Goal: Navigation & Orientation: Find specific page/section

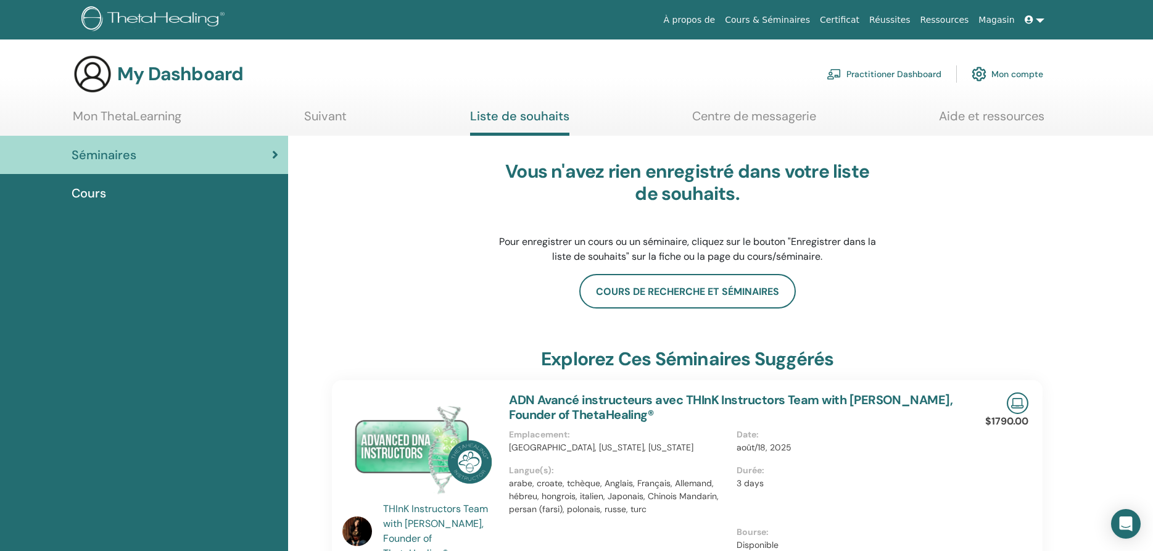
click at [1003, 77] on link "Mon compte" at bounding box center [1008, 73] width 72 height 27
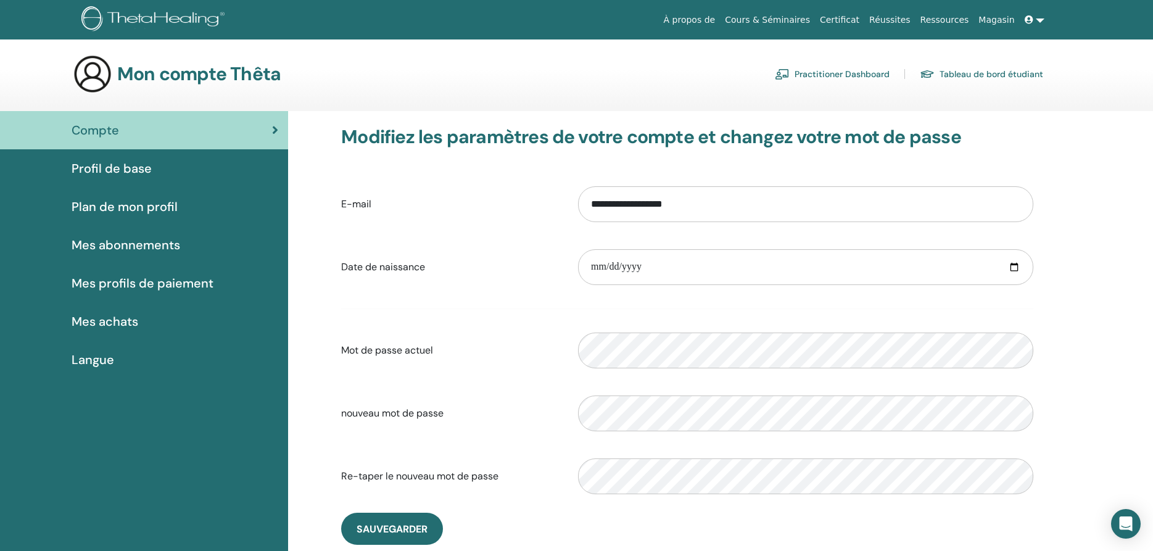
click at [852, 21] on link "Certificat" at bounding box center [839, 20] width 49 height 23
click at [125, 250] on span "Mes abonnements" at bounding box center [126, 245] width 109 height 19
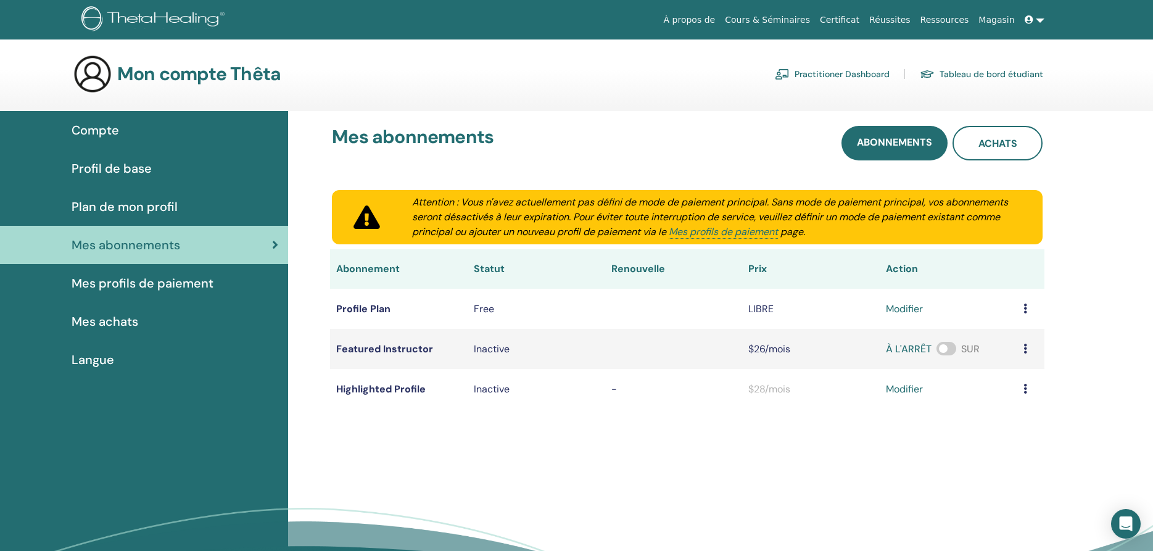
click at [106, 294] on link "Mes profils de paiement" at bounding box center [144, 283] width 288 height 38
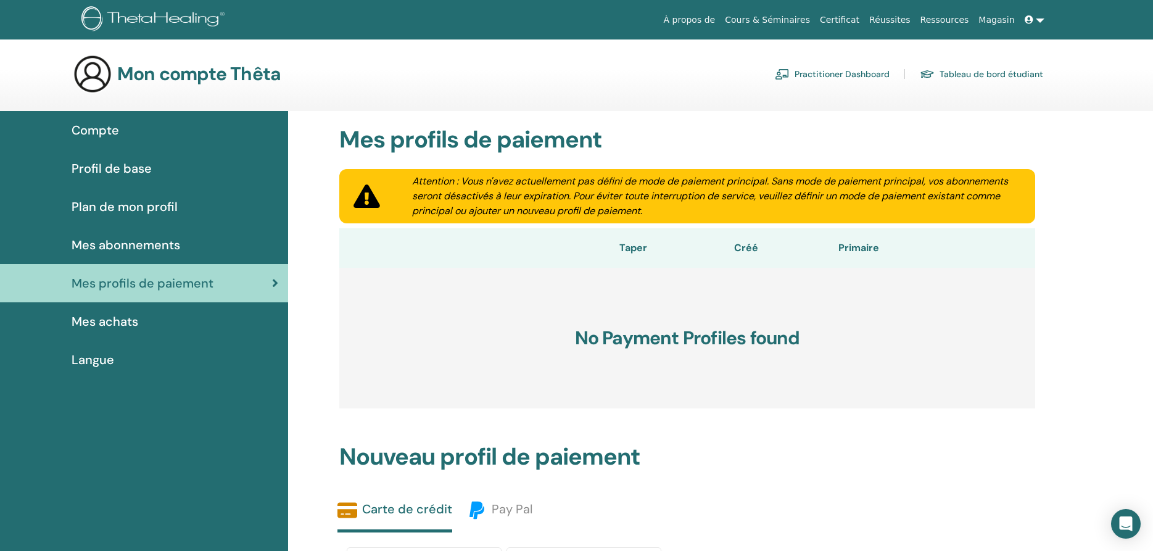
click at [118, 209] on span "Plan de mon profil" at bounding box center [125, 206] width 106 height 19
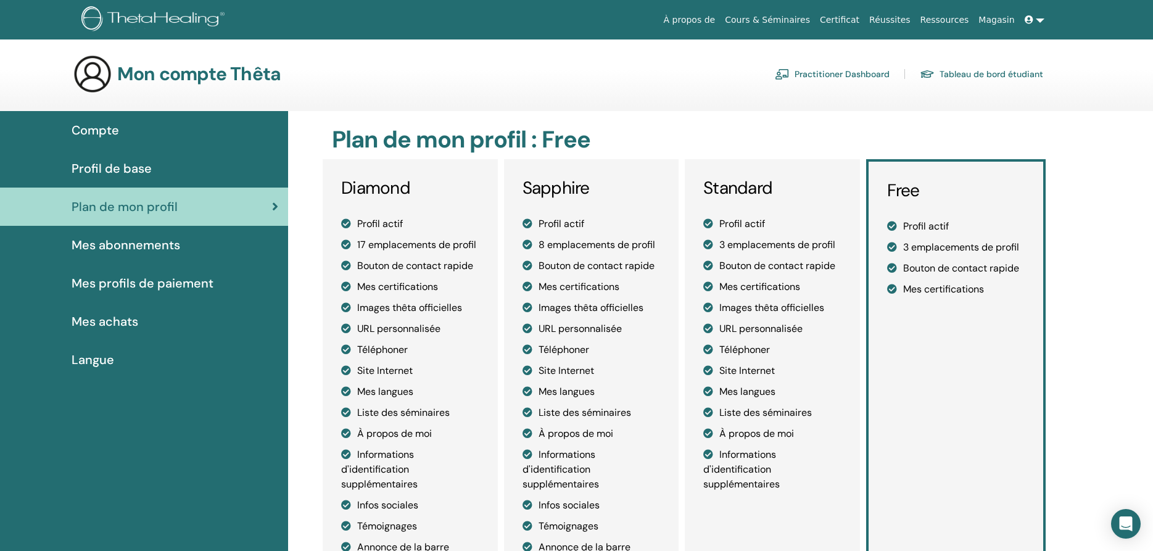
click at [119, 169] on span "Profil de base" at bounding box center [112, 168] width 80 height 19
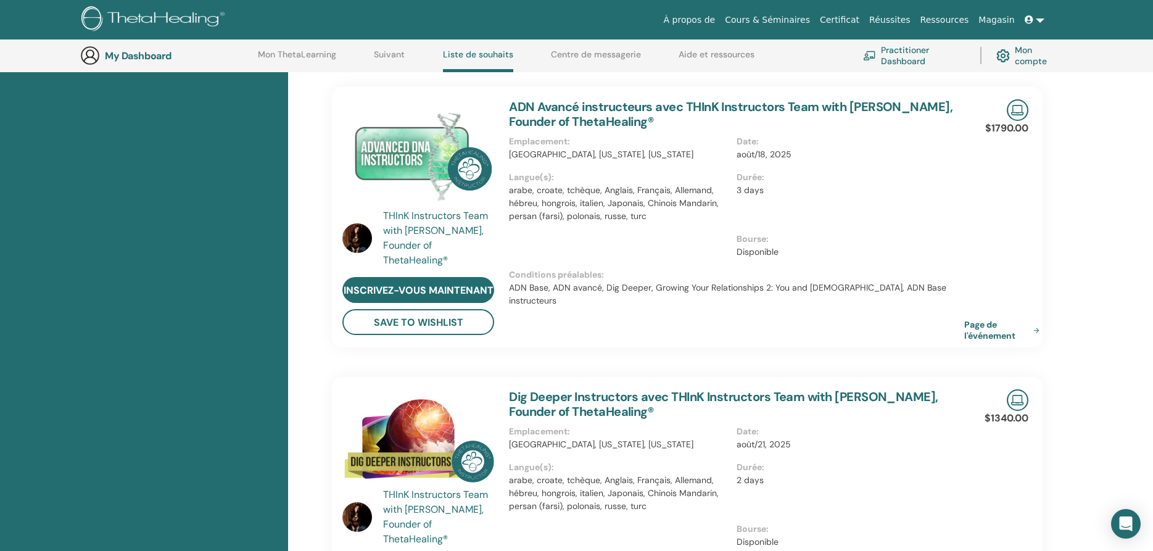
scroll to position [158, 0]
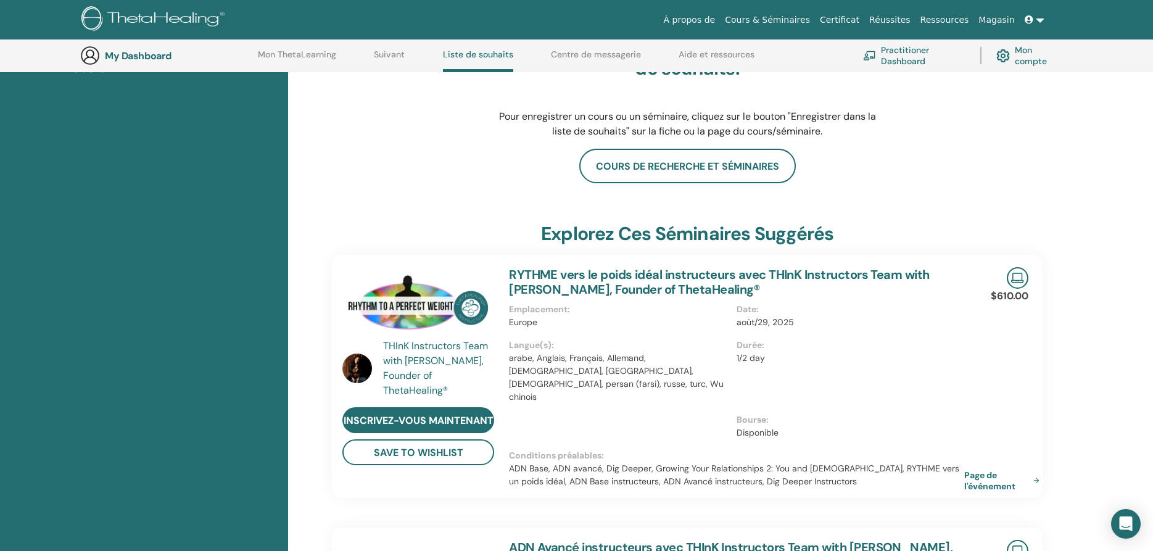
click at [1005, 50] on img at bounding box center [1002, 55] width 13 height 19
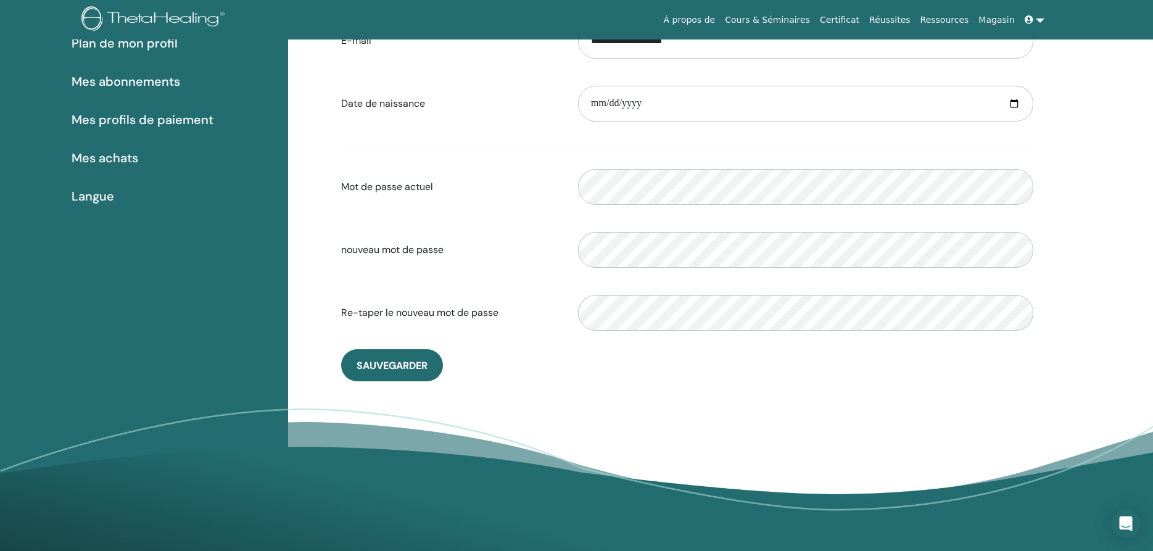
scroll to position [52, 0]
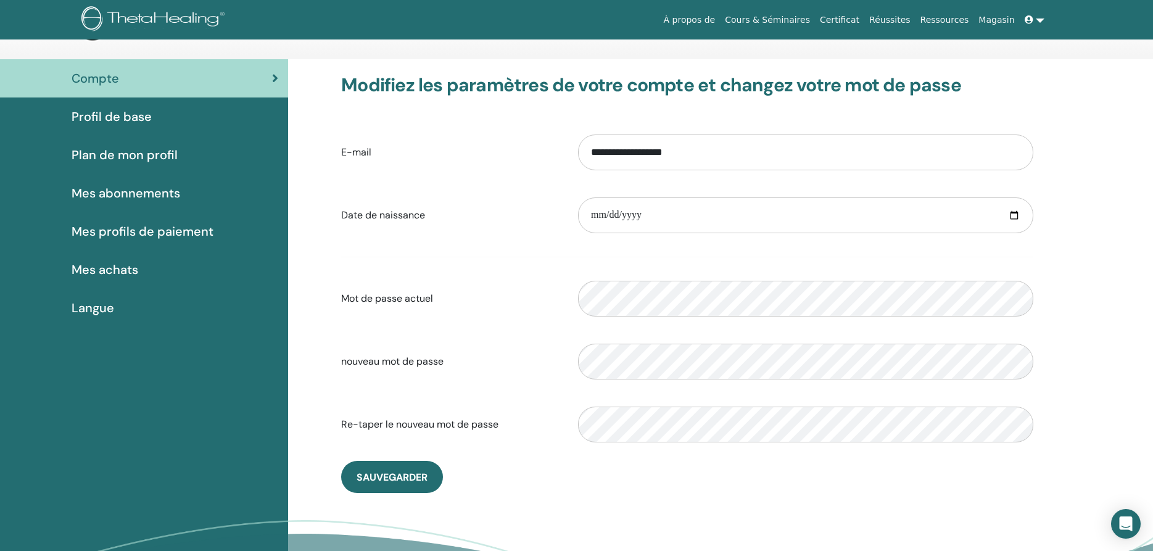
click at [112, 123] on span "Profil de base" at bounding box center [112, 116] width 80 height 19
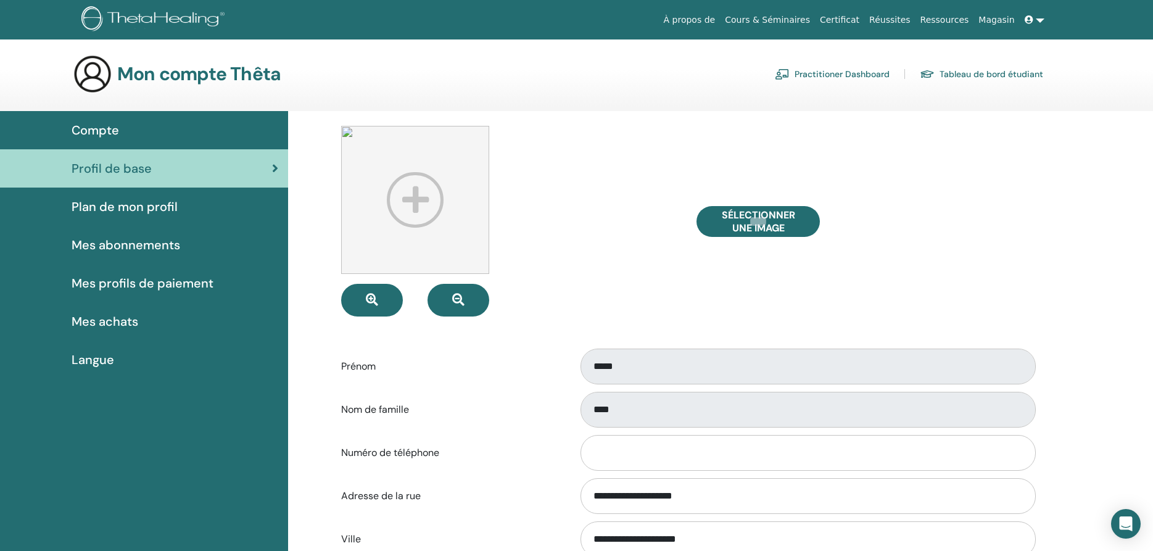
click at [969, 67] on link "Tableau de bord étudiant" at bounding box center [981, 74] width 123 height 20
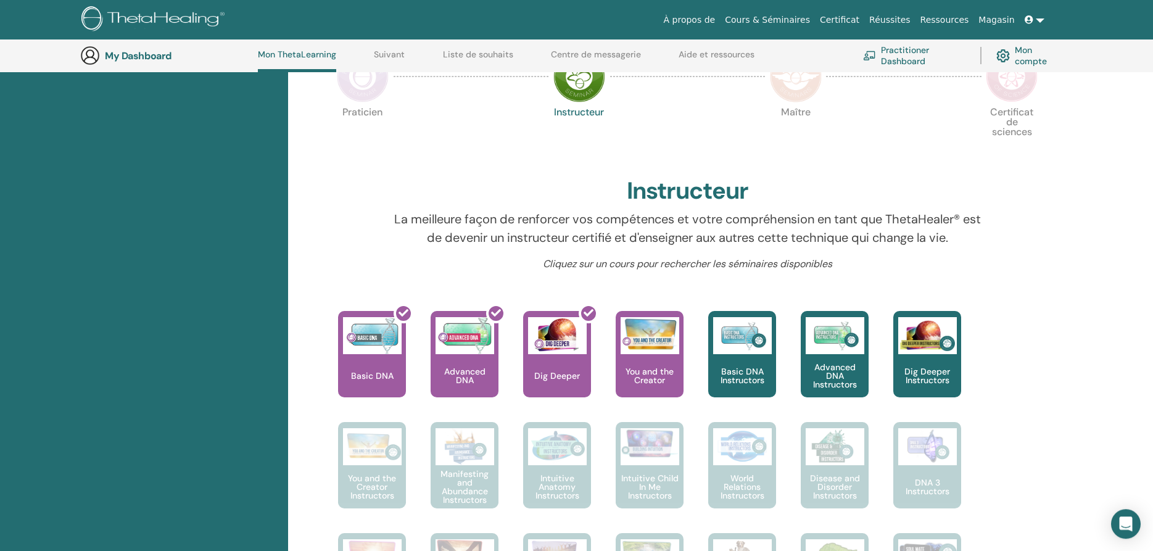
scroll to position [284, 0]
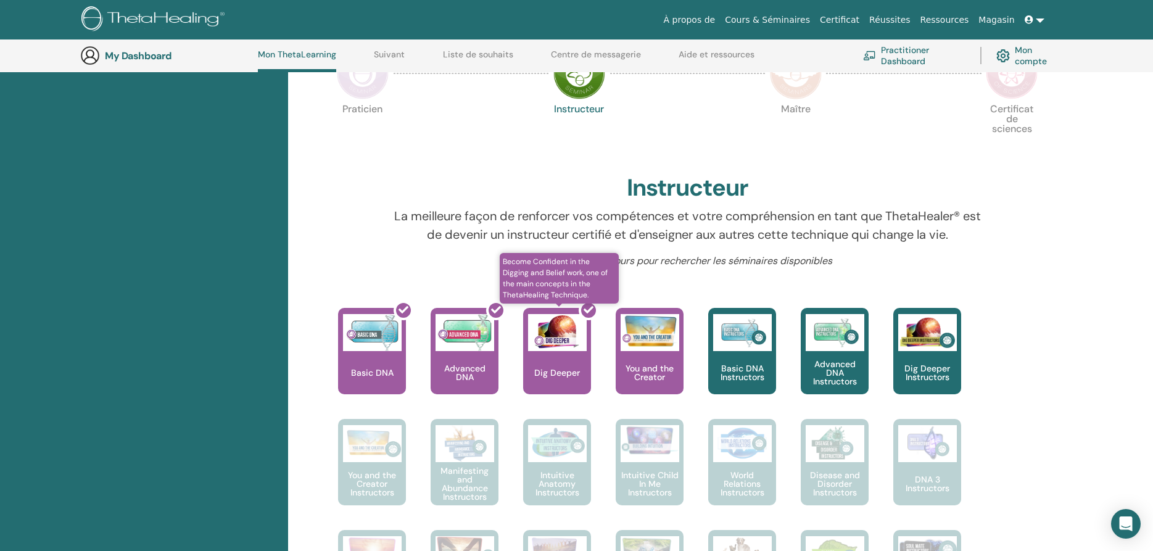
click at [569, 372] on div at bounding box center [565, 355] width 68 height 111
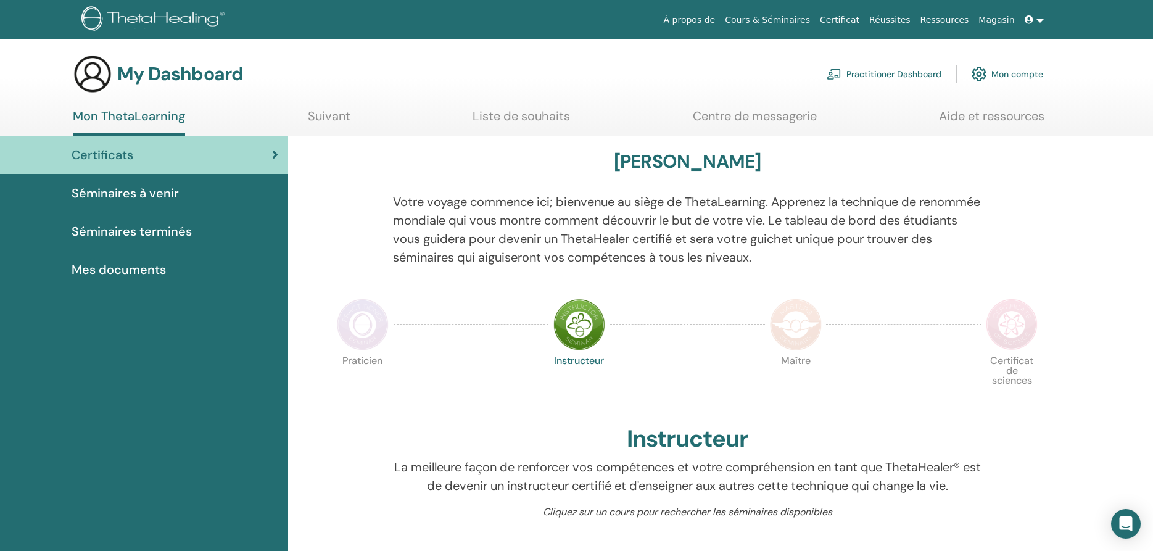
click at [119, 265] on span "Mes documents" at bounding box center [119, 269] width 94 height 19
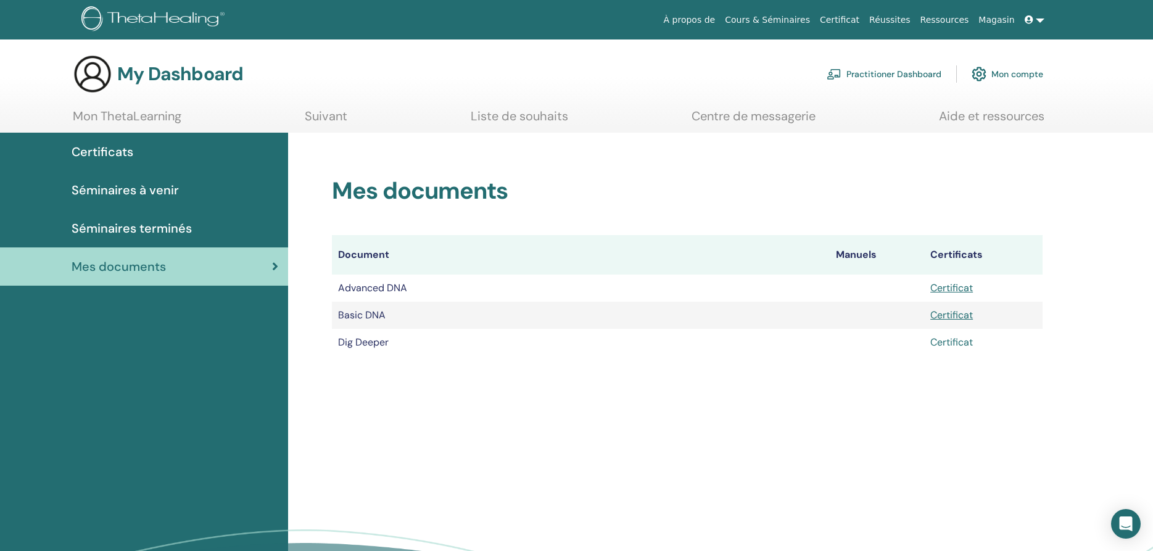
click at [964, 342] on link "Certificat" at bounding box center [951, 342] width 43 height 13
